Goal: Task Accomplishment & Management: Use online tool/utility

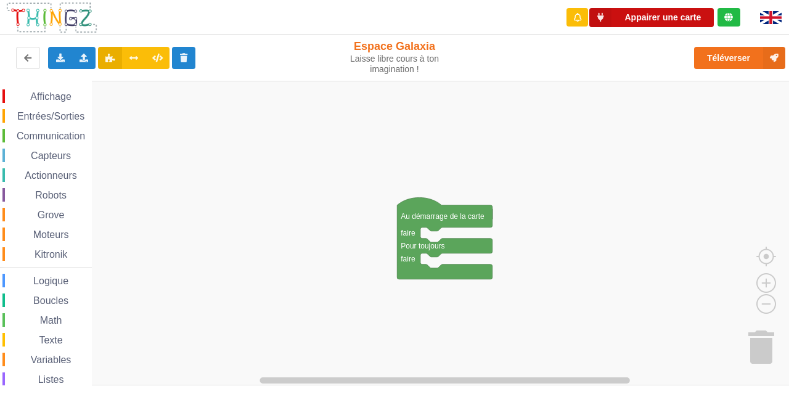
click at [651, 26] on button "Appairer une carte" at bounding box center [651, 17] width 124 height 19
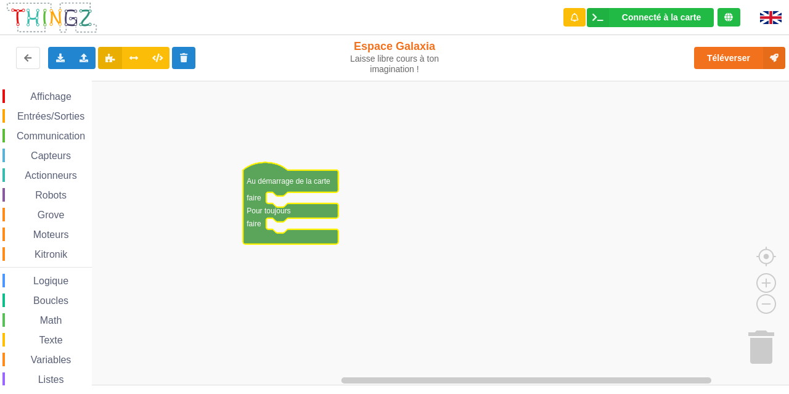
click at [44, 114] on span "Entrées/Sorties" at bounding box center [50, 116] width 71 height 10
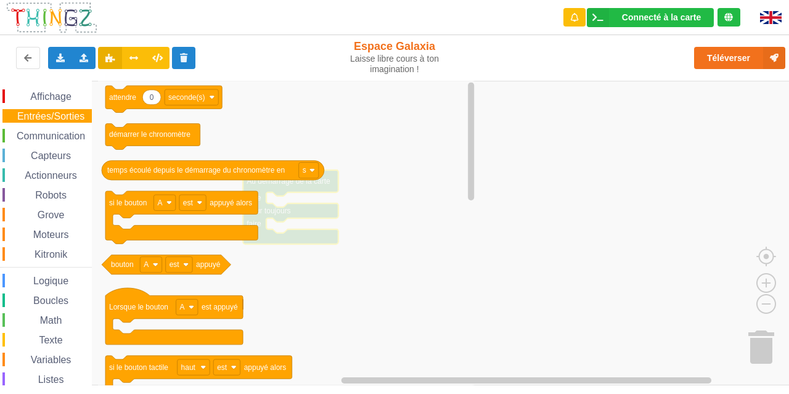
click at [57, 100] on span "Affichage" at bounding box center [50, 96] width 44 height 10
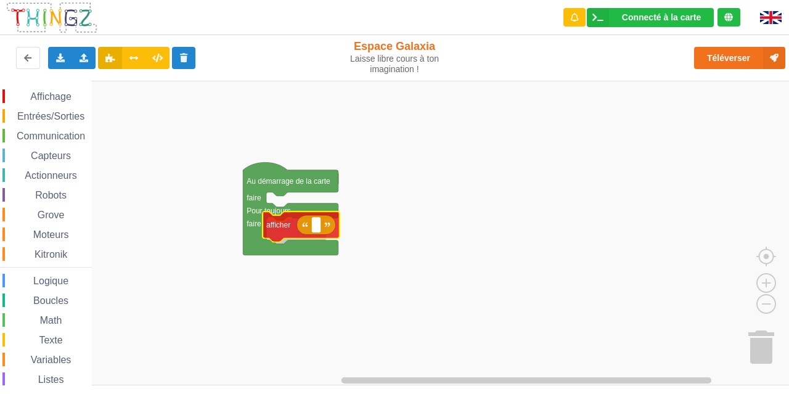
click at [277, 230] on div "Affichage Entrées/Sorties Communication Capteurs Actionneurs Robots Grove Moteu…" at bounding box center [398, 233] width 797 height 304
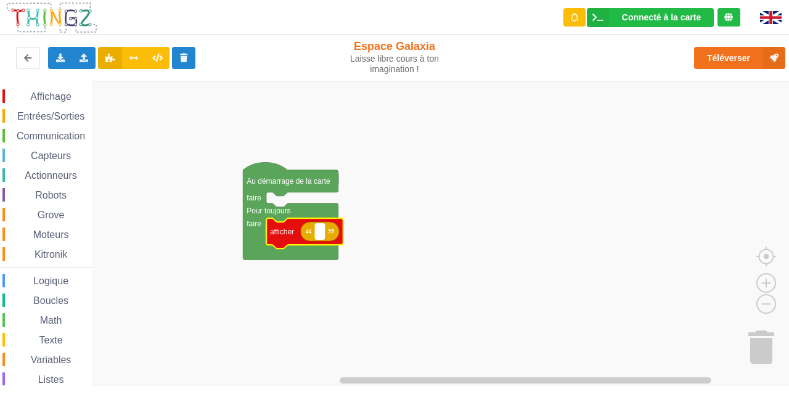
click at [319, 234] on text "Espace de travail de Blocky" at bounding box center [320, 231] width 2 height 9
type input "test"
click at [51, 117] on span "Entrées/Sorties" at bounding box center [50, 116] width 71 height 10
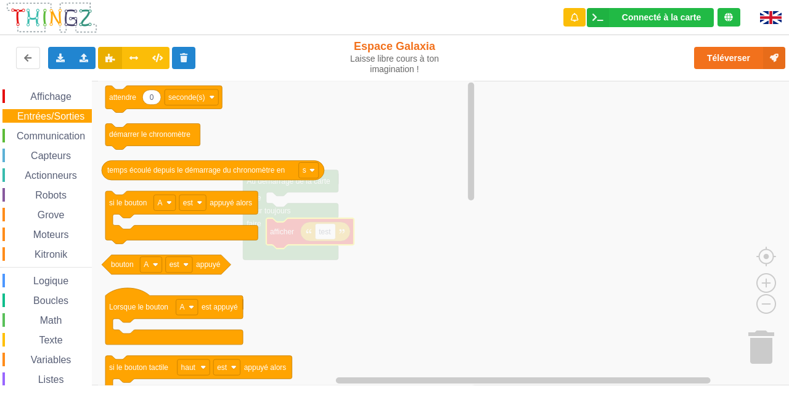
click at [49, 98] on span "Affichage" at bounding box center [50, 96] width 44 height 10
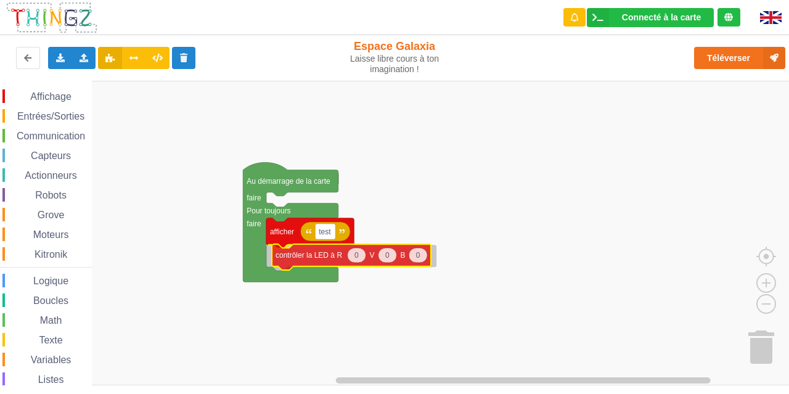
click at [294, 256] on div "Affichage Entrées/Sorties Communication Capteurs Actionneurs Robots Grove Moteu…" at bounding box center [398, 233] width 797 height 304
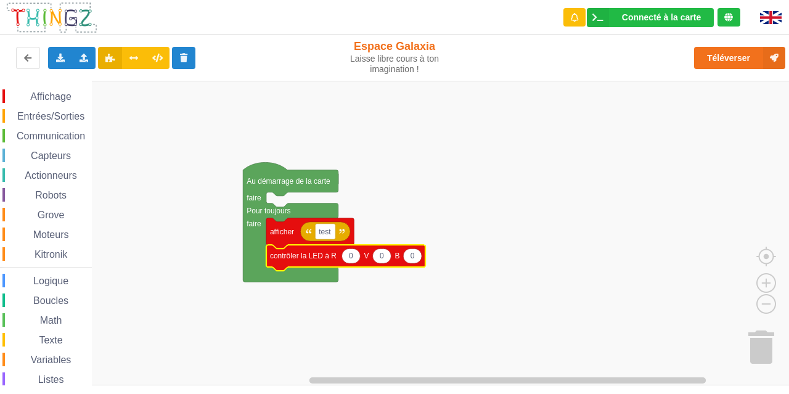
click at [355, 259] on icon "Espace de travail de Blocky" at bounding box center [350, 255] width 18 height 15
type input "1"
type input "255"
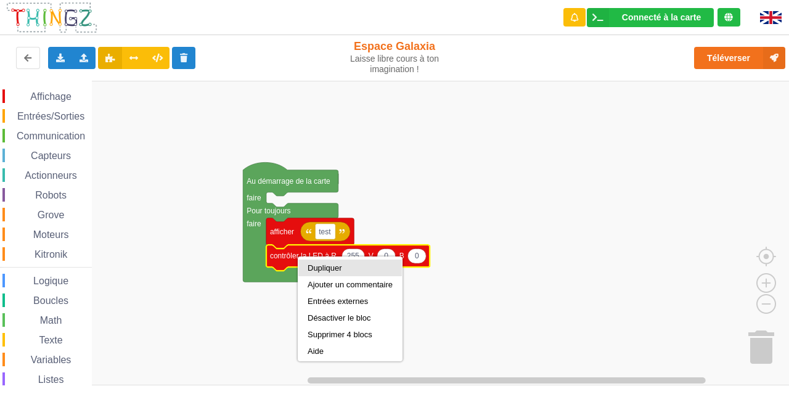
click at [326, 272] on div "Dupliquer" at bounding box center [350, 267] width 104 height 17
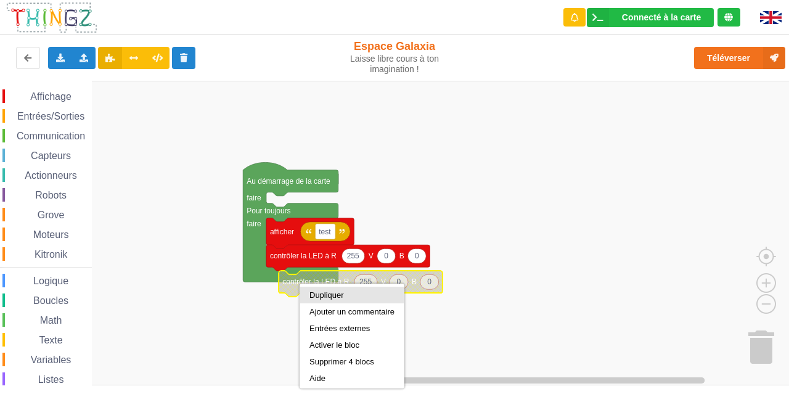
click at [337, 298] on div "Dupliquer" at bounding box center [351, 294] width 85 height 9
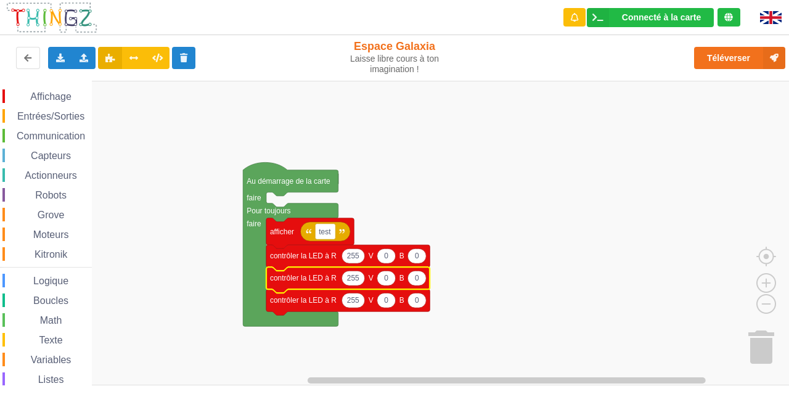
click at [53, 119] on span "Entrées/Sorties" at bounding box center [50, 116] width 71 height 10
click at [38, 128] on div "Affichage Entrées/Sorties Communication Capteurs Actionneurs Robots Grove Moteu…" at bounding box center [398, 233] width 797 height 304
click at [44, 112] on span "Entrées/Sorties" at bounding box center [50, 116] width 71 height 10
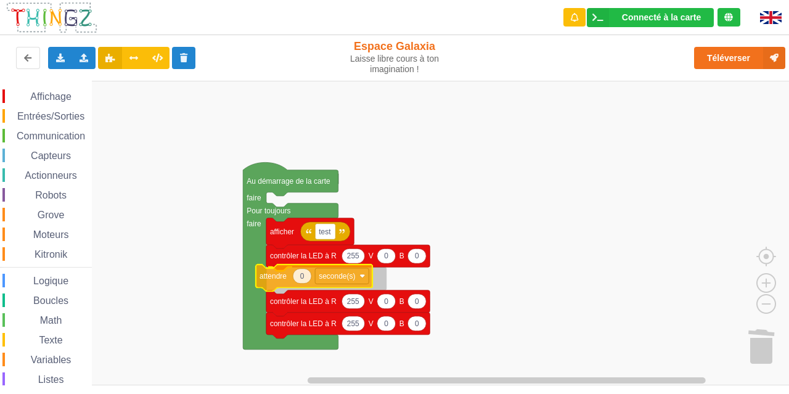
click at [278, 266] on div "Affichage Entrées/Sorties Communication Capteurs Actionneurs Robots Grove Moteu…" at bounding box center [398, 233] width 797 height 304
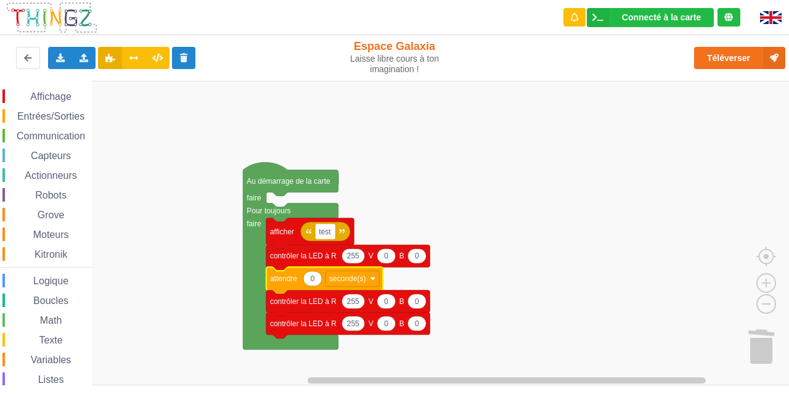
click at [312, 278] on text "0" at bounding box center [313, 278] width 4 height 9
type input "1"
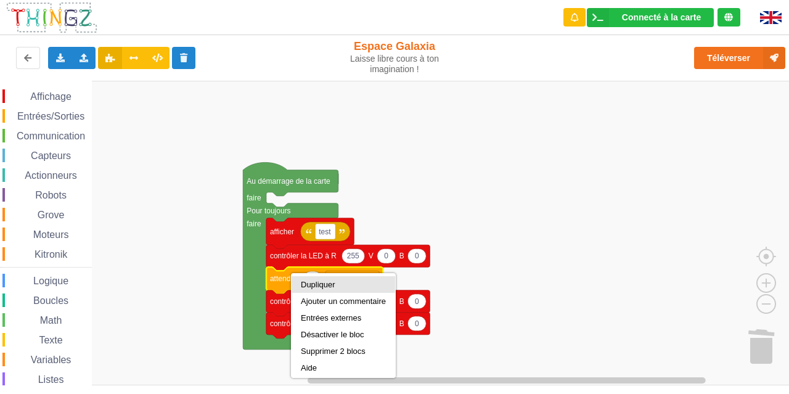
click at [308, 283] on div "Dupliquer" at bounding box center [343, 284] width 85 height 9
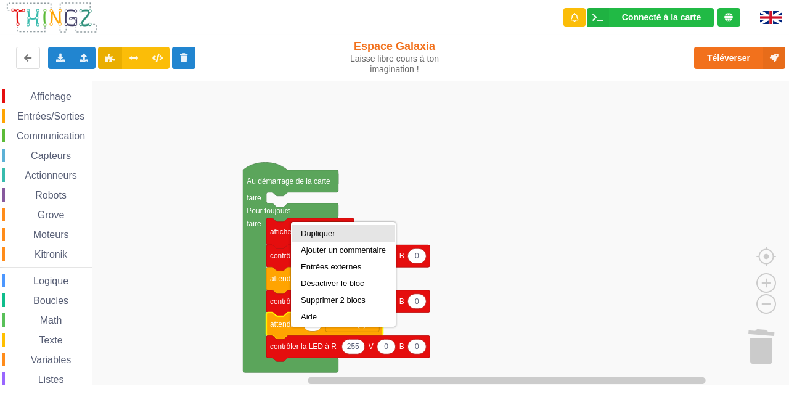
click at [339, 232] on div "Dupliquer" at bounding box center [343, 233] width 85 height 9
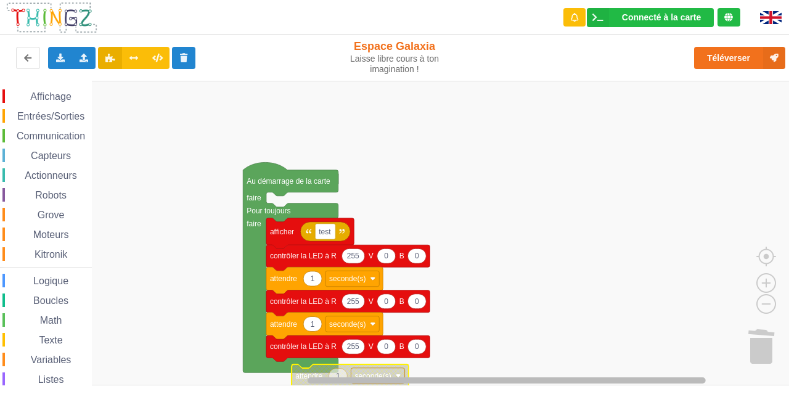
click at [287, 368] on div "Affichage Entrées/Sorties Communication Capteurs Actionneurs Robots Grove Moteu…" at bounding box center [398, 233] width 797 height 304
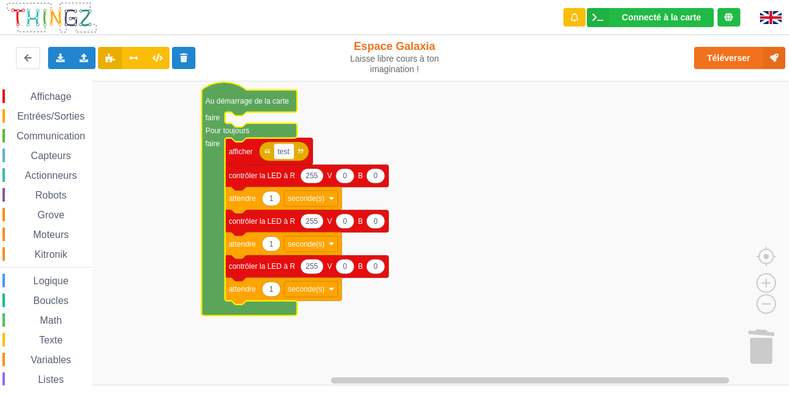
click at [313, 227] on icon "Espace de travail de Blocky" at bounding box center [311, 220] width 23 height 15
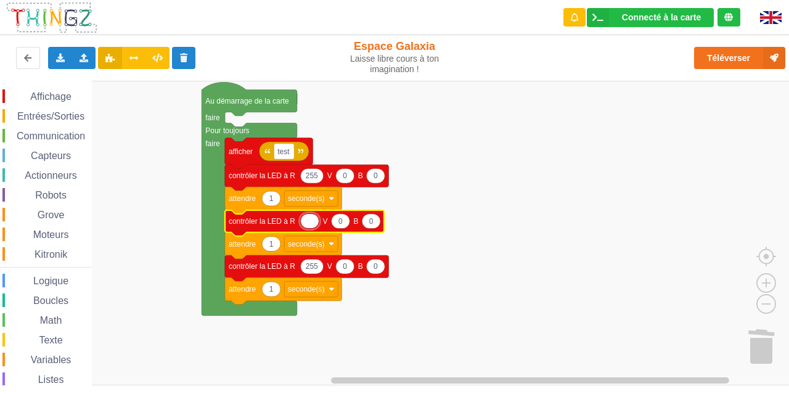
click at [344, 224] on icon "Espace de travail de Blocky" at bounding box center [340, 220] width 18 height 15
type input "255"
click at [375, 266] on text "0" at bounding box center [375, 266] width 4 height 9
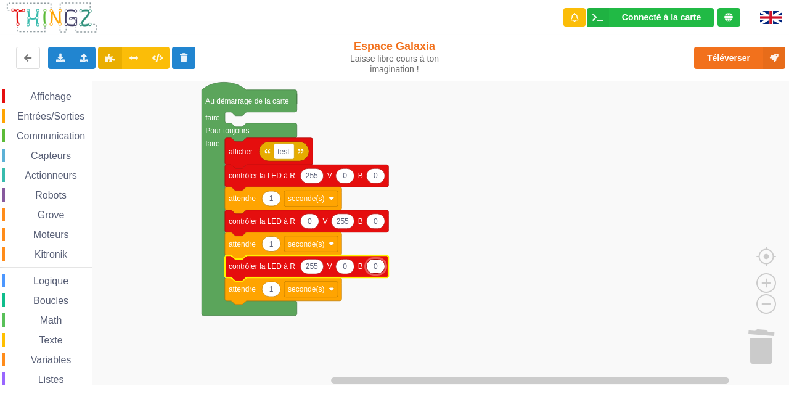
type input "255"
click at [312, 266] on text "255" at bounding box center [312, 266] width 12 height 9
type input "0"
click at [543, 150] on rect "Espace de travail de Blocky" at bounding box center [398, 233] width 797 height 304
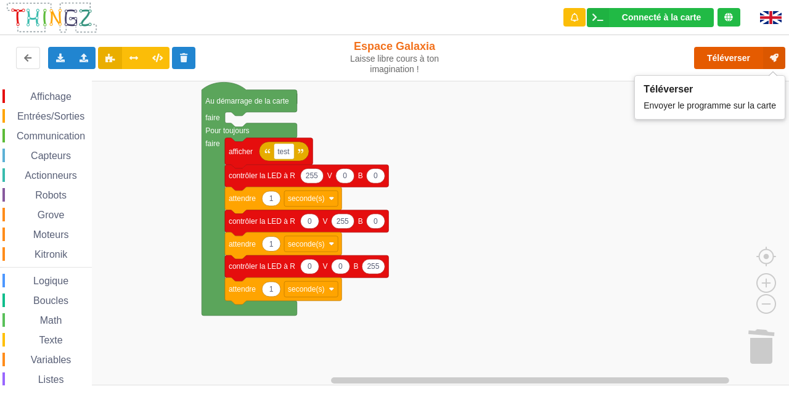
click at [712, 62] on button "Téléverser" at bounding box center [739, 58] width 91 height 22
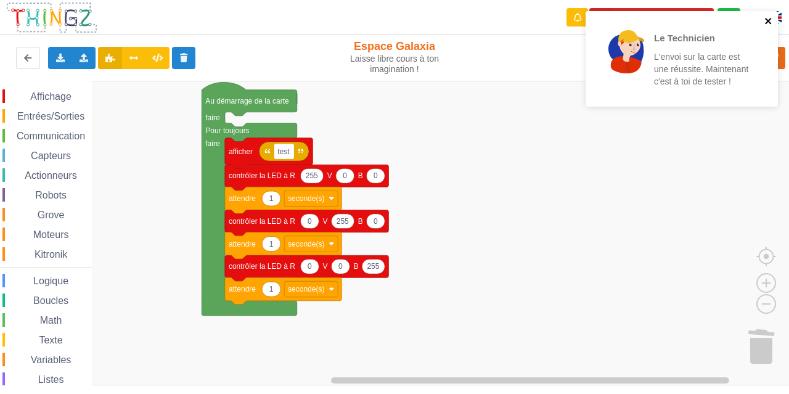
click at [770, 23] on icon "close" at bounding box center [768, 21] width 6 height 6
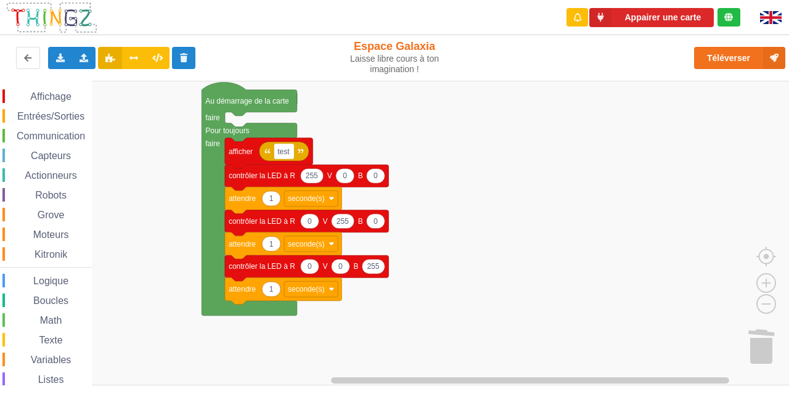
click at [656, 14] on div "Le Technicien L'envoi sur la carte est une réussite. Maintenant c'est à toi de …" at bounding box center [681, 63] width 197 height 109
click at [662, 17] on button "Appairer une carte" at bounding box center [651, 17] width 124 height 19
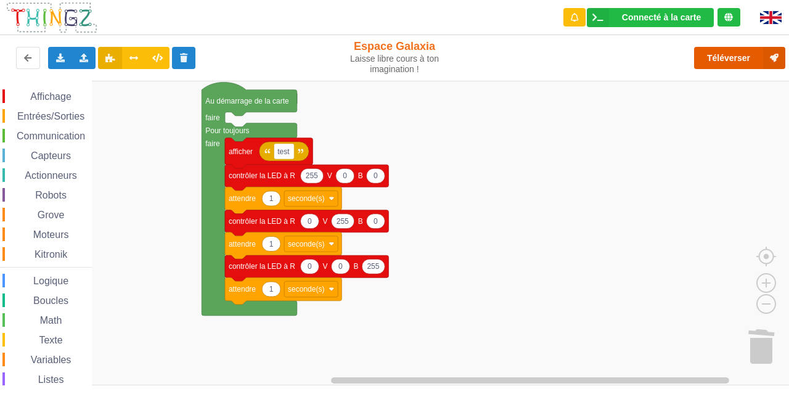
click at [726, 67] on button "Téléverser" at bounding box center [739, 58] width 91 height 22
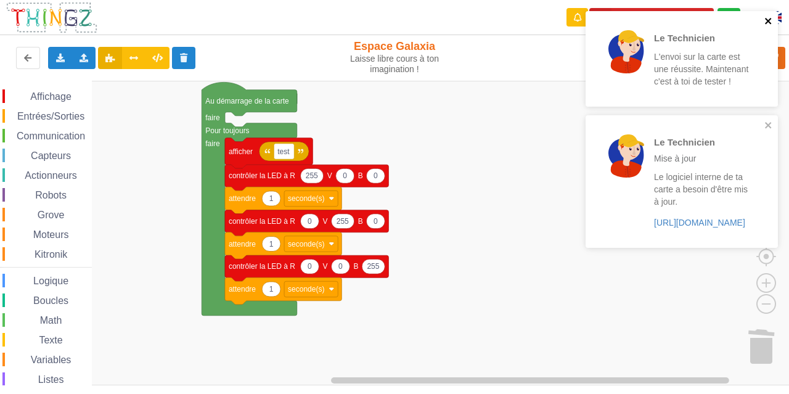
click at [765, 18] on icon "close" at bounding box center [768, 21] width 6 height 6
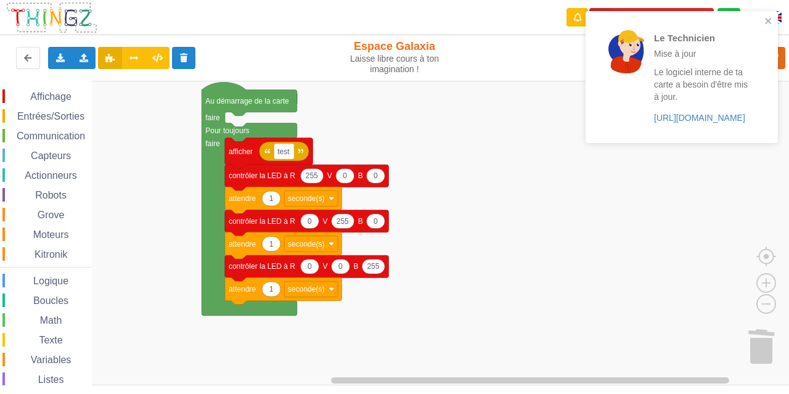
click at [658, 18] on div "Le Technicien Mise à jour Le logiciel interne de ta carte a besoin d'être mis à…" at bounding box center [681, 77] width 192 height 132
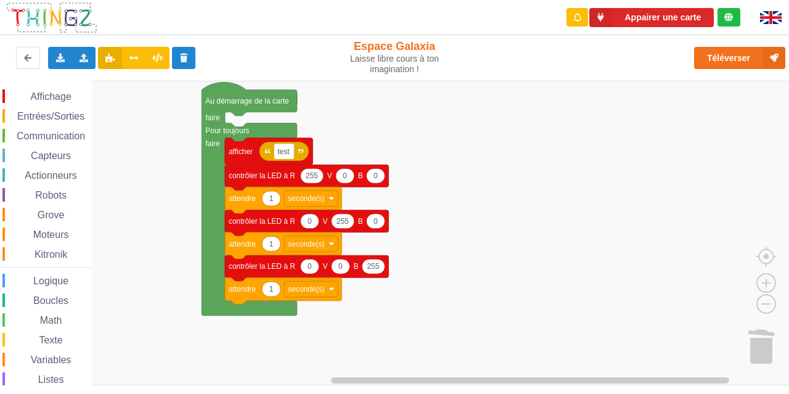
click at [675, 22] on div "Le Technicien Mise à jour Le logiciel interne de ta carte a besoin d'être mis à…" at bounding box center [681, 81] width 197 height 145
click at [675, 22] on button "Appairer une carte" at bounding box center [651, 17] width 124 height 19
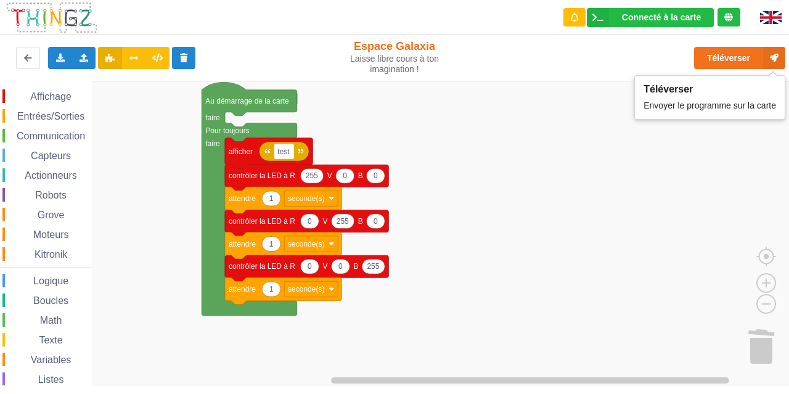
click at [726, 44] on div "Téléverser" at bounding box center [631, 57] width 325 height 39
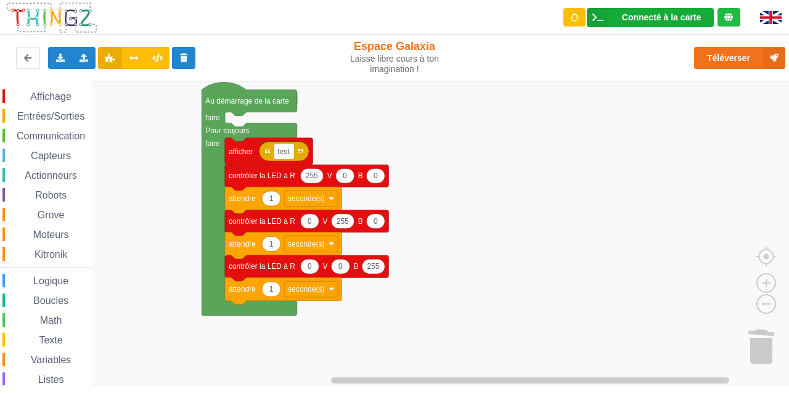
click at [628, 14] on div "Connecté à la carte" at bounding box center [661, 17] width 79 height 9
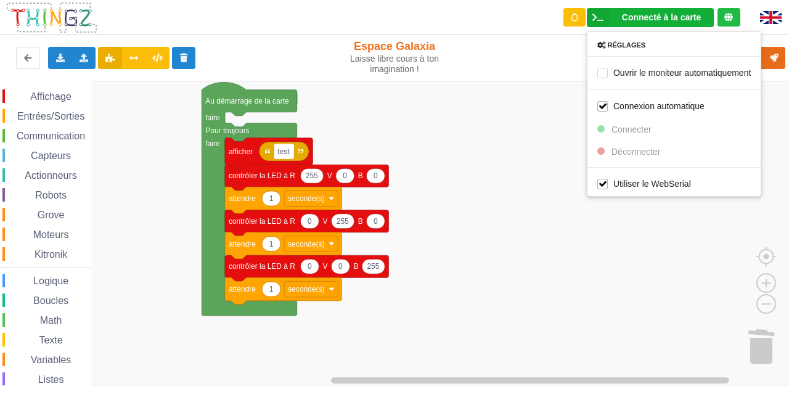
click at [558, 137] on rect "Espace de travail de Blocky" at bounding box center [398, 233] width 797 height 304
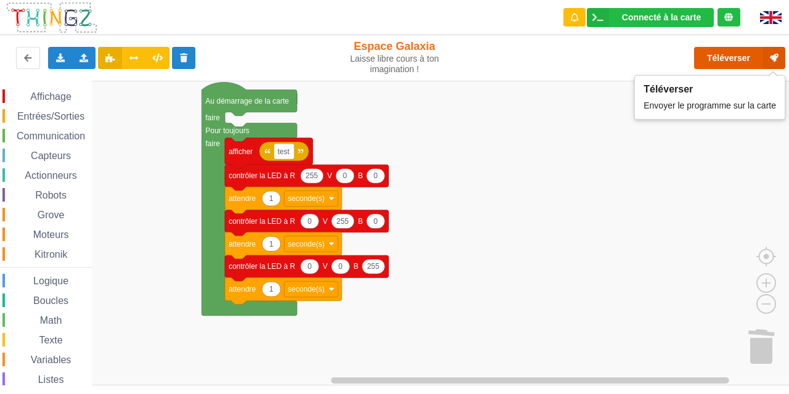
click at [730, 53] on button "Téléverser" at bounding box center [739, 58] width 91 height 22
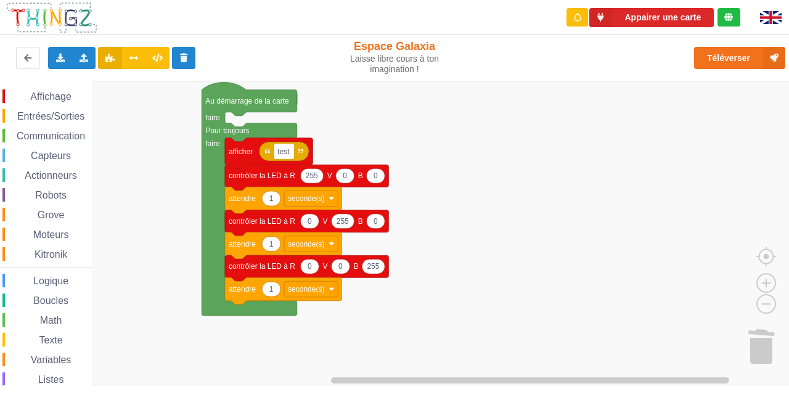
click at [768, 18] on div "Le Technicien Mise à jour Le logiciel interne de ta carte a besoin d'être mis à…" at bounding box center [681, 81] width 197 height 145
click at [615, 2] on div "Appairer une carte" at bounding box center [652, 17] width 195 height 35
click at [628, 17] on button "Appairer une carte" at bounding box center [651, 17] width 124 height 19
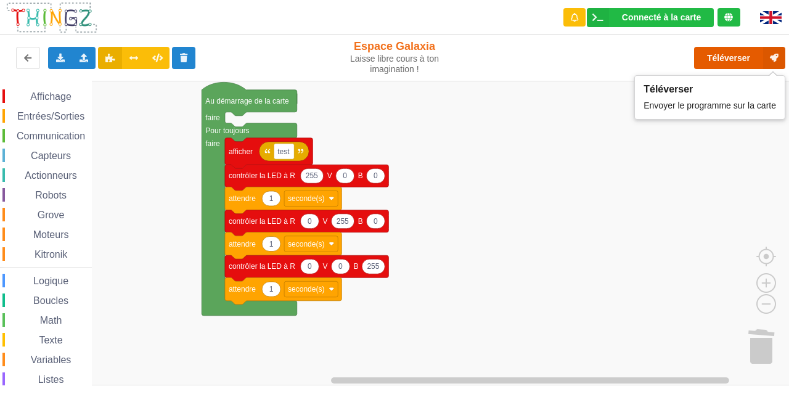
click at [731, 52] on button "Téléverser" at bounding box center [739, 58] width 91 height 22
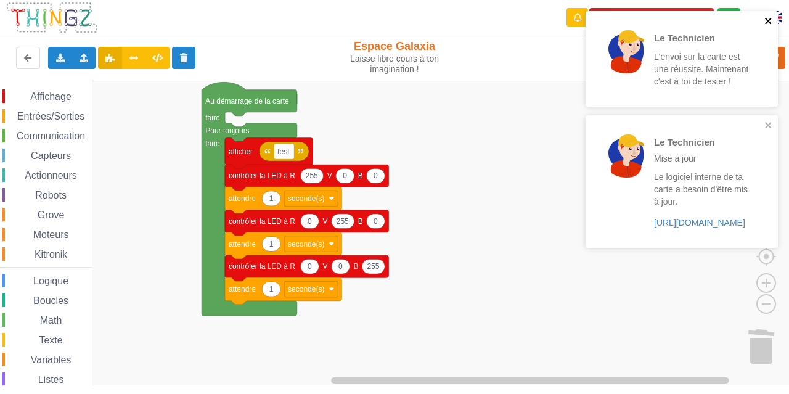
click at [768, 16] on icon "close" at bounding box center [768, 21] width 9 height 10
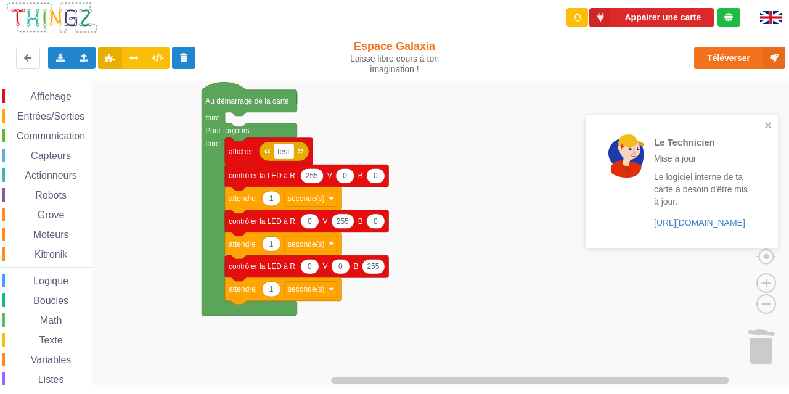
click at [678, 15] on div "Le Technicien L'envoi sur la carte est une réussite. Maintenant c'est à toi de …" at bounding box center [681, 134] width 197 height 250
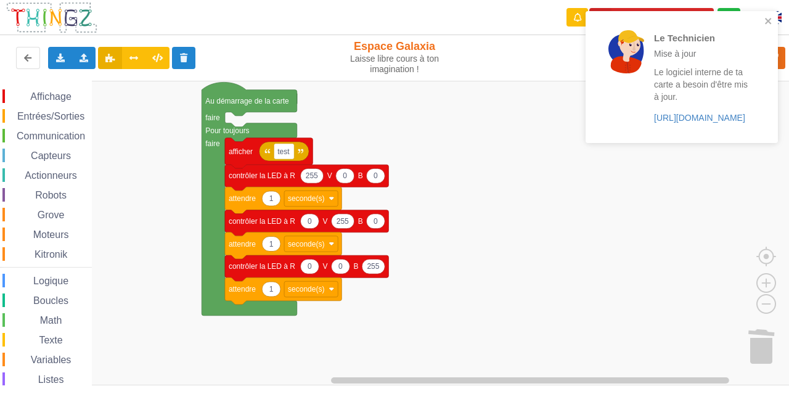
click at [774, 22] on div "Le Technicien Mise à jour Le logiciel interne de ta carte a besoin d'être mis à…" at bounding box center [681, 77] width 192 height 132
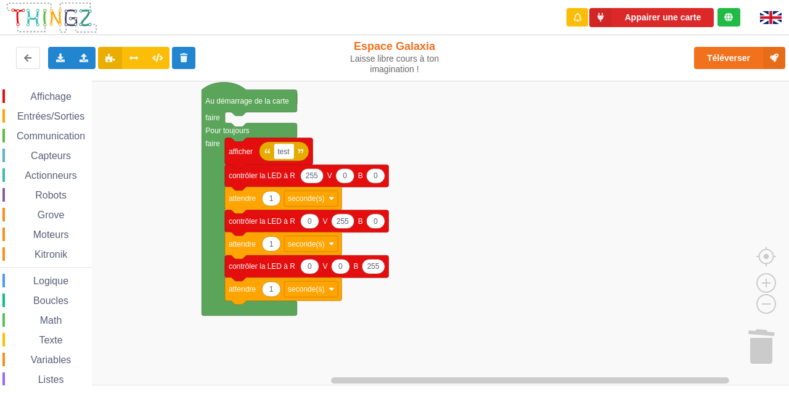
click at [673, 16] on div "Le Technicien Mise à jour Le logiciel interne de ta carte a besoin d'être mis à…" at bounding box center [681, 81] width 197 height 145
click at [662, 24] on button "Appairer une carte" at bounding box center [651, 17] width 124 height 19
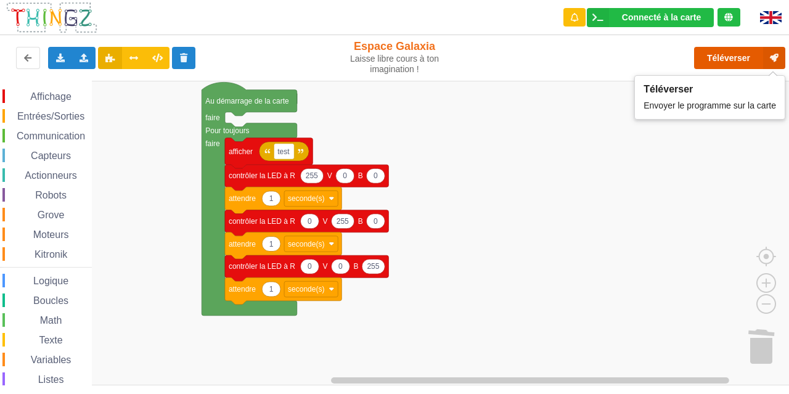
click at [730, 53] on button "Téléverser" at bounding box center [739, 58] width 91 height 22
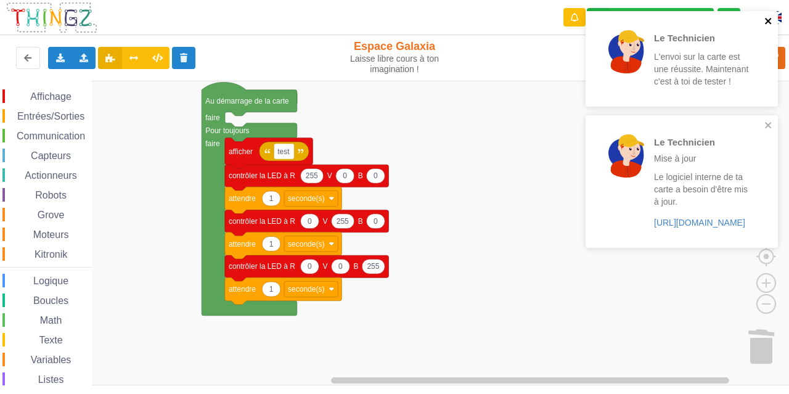
click at [766, 20] on icon "close" at bounding box center [768, 21] width 6 height 6
